Goal: Information Seeking & Learning: Learn about a topic

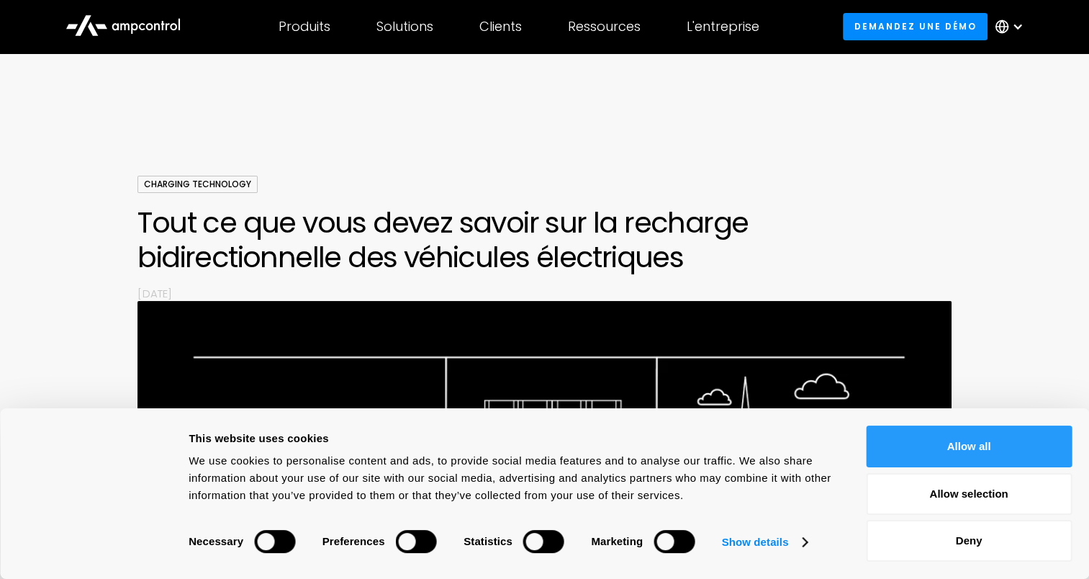
click at [952, 448] on button "Allow all" at bounding box center [969, 446] width 206 height 42
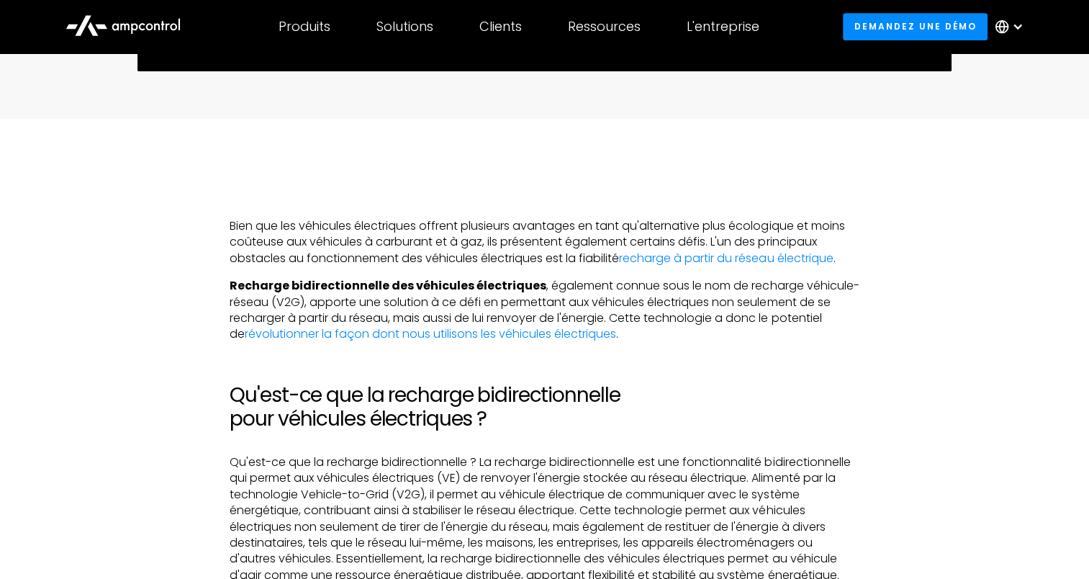
scroll to position [792, 0]
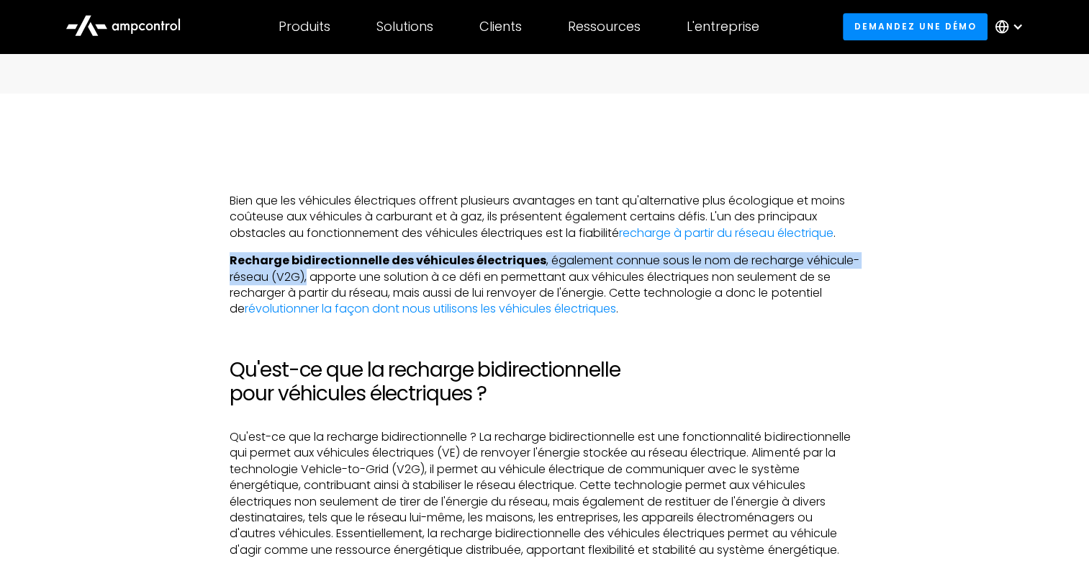
drag, startPoint x: 230, startPoint y: 262, endPoint x: 307, endPoint y: 273, distance: 77.2
click at [307, 273] on p "Recharge bidirectionnelle des véhicules électriques , également connue sous le …" at bounding box center [544, 285] width 629 height 65
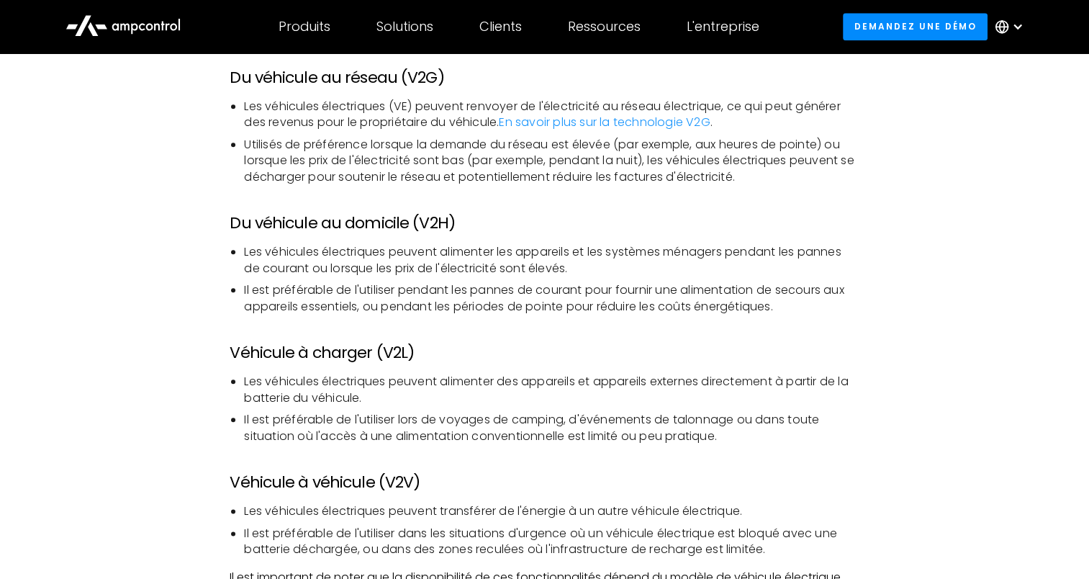
scroll to position [1583, 0]
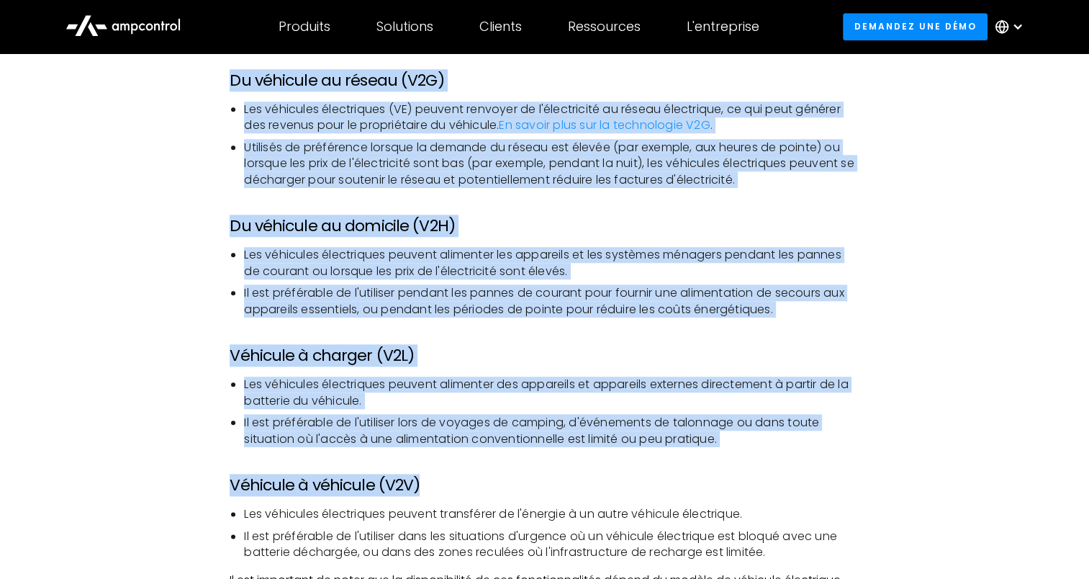
drag, startPoint x: 230, startPoint y: 92, endPoint x: 433, endPoint y: 493, distance: 449.0
click at [272, 90] on h3 "Du véhicule au réseau (V2G)" at bounding box center [544, 80] width 629 height 19
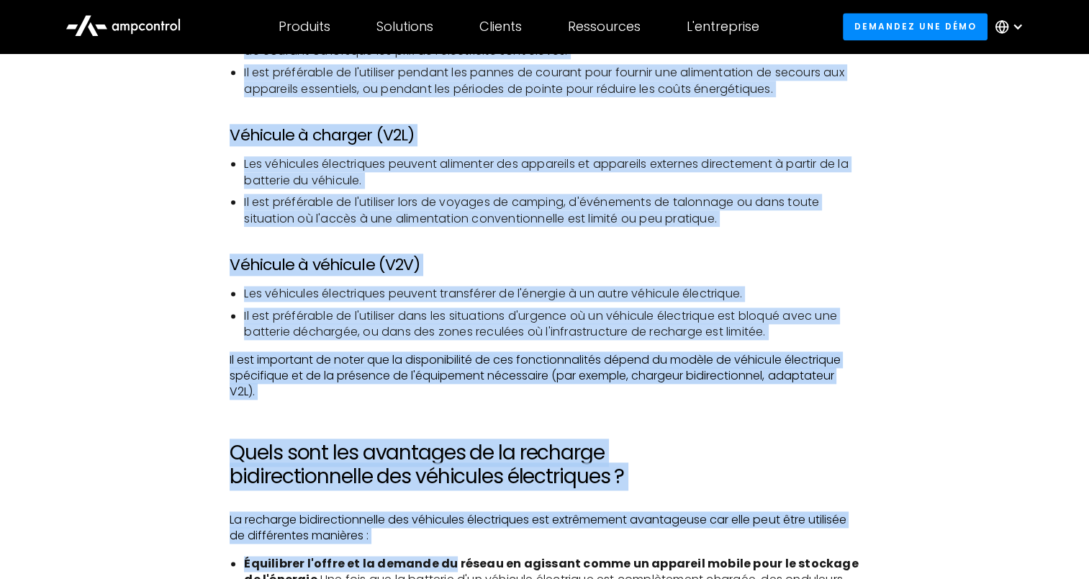
scroll to position [1808, 0]
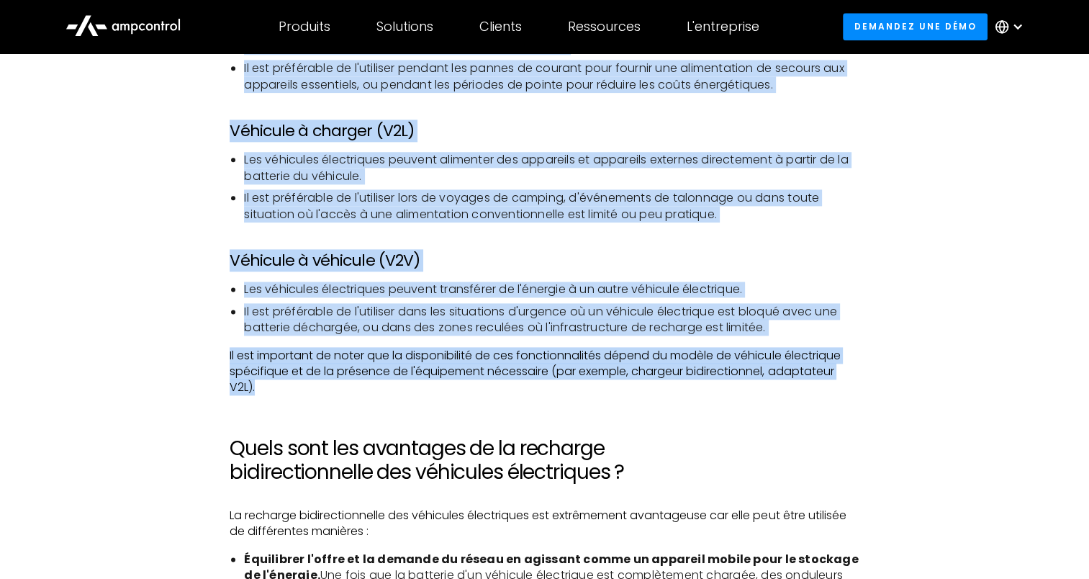
drag, startPoint x: 233, startPoint y: 93, endPoint x: 314, endPoint y: 400, distance: 317.7
click at [314, 400] on div "‍ Bien que les véhicules électriques offrent plusieurs avantages en tant qu'alt…" at bounding box center [544, 542] width 629 height 2787
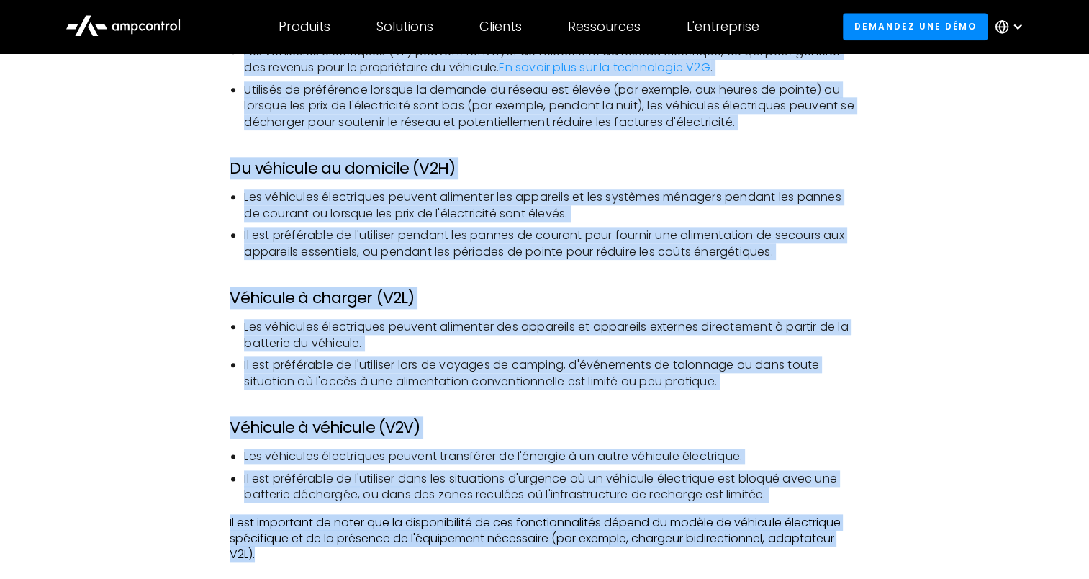
scroll to position [1592, 0]
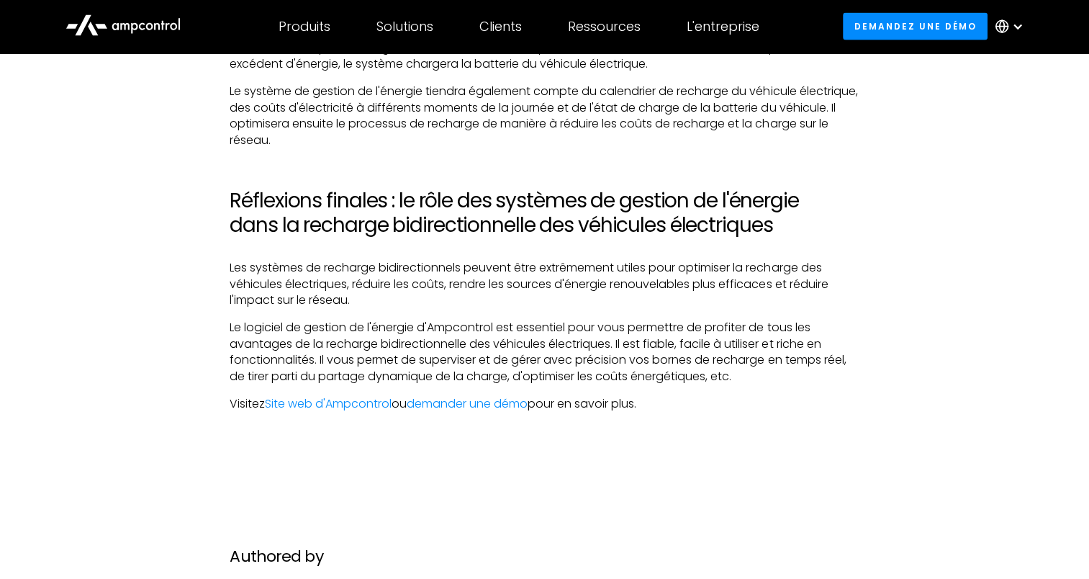
scroll to position [3319, 0]
